Goal: Task Accomplishment & Management: Use online tool/utility

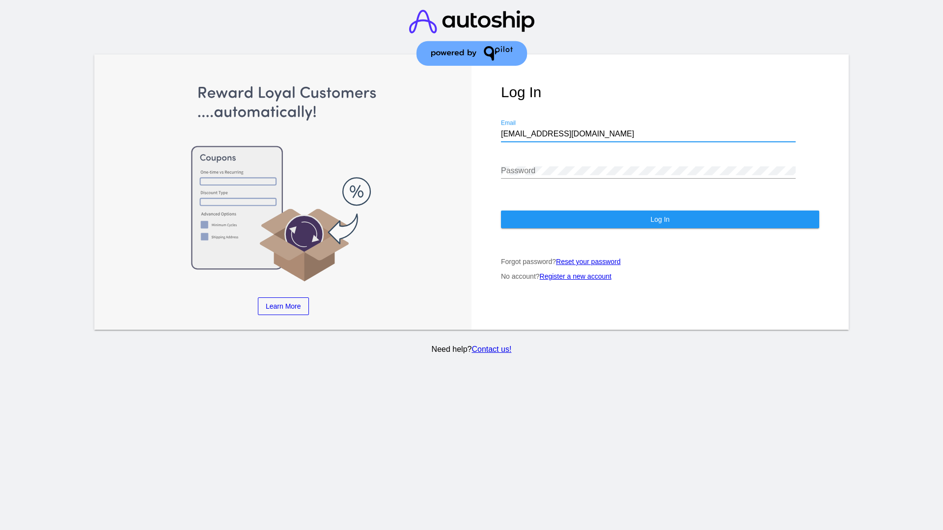
type input "jr@patternsinthecloud.com"
click at [660, 220] on span "Log In" at bounding box center [659, 220] width 19 height 8
